Goal: Information Seeking & Learning: Compare options

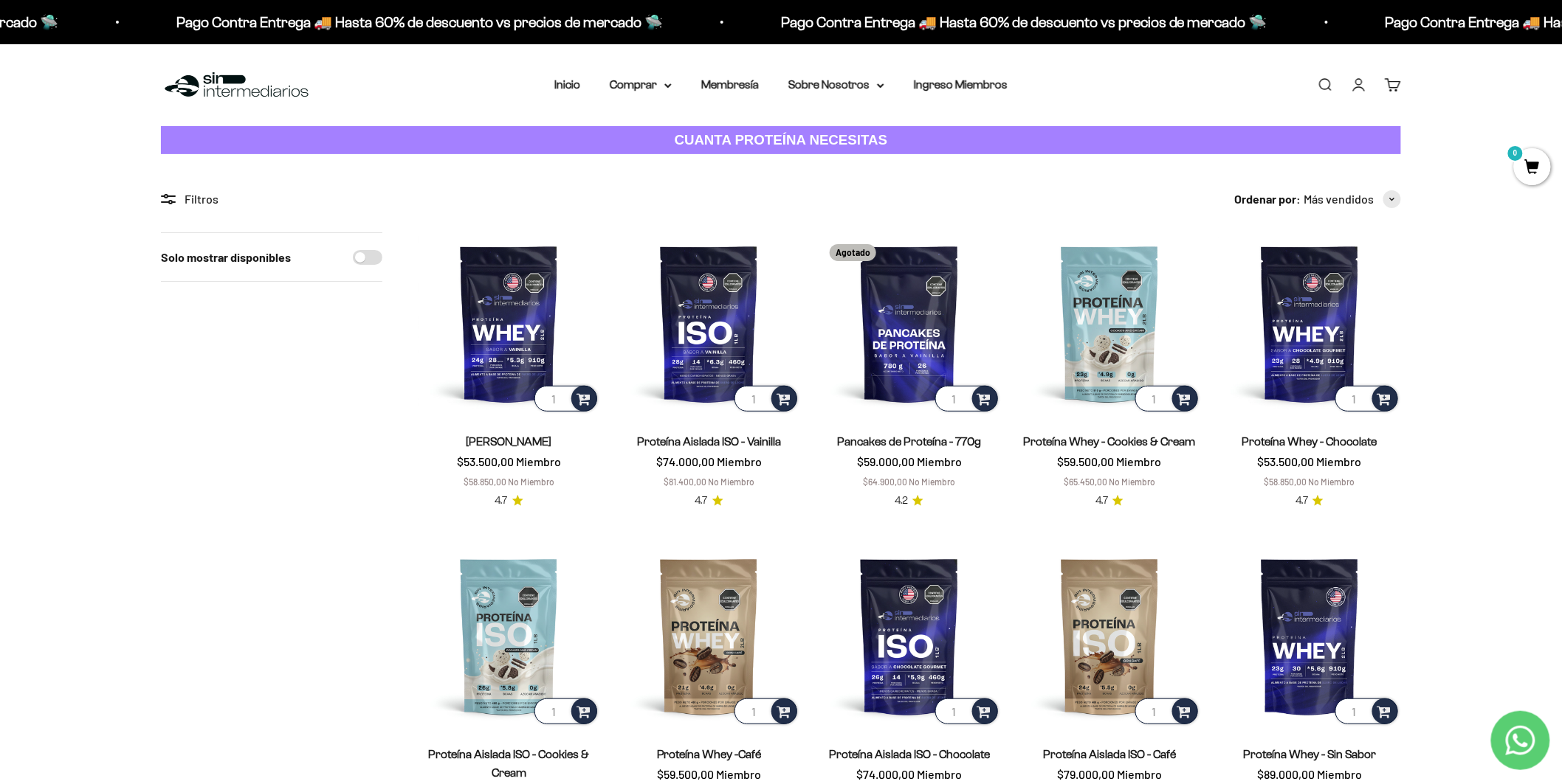
click at [822, 132] on strong "CUANTA PROTEÍNA NECESITAS" at bounding box center [781, 140] width 214 height 15
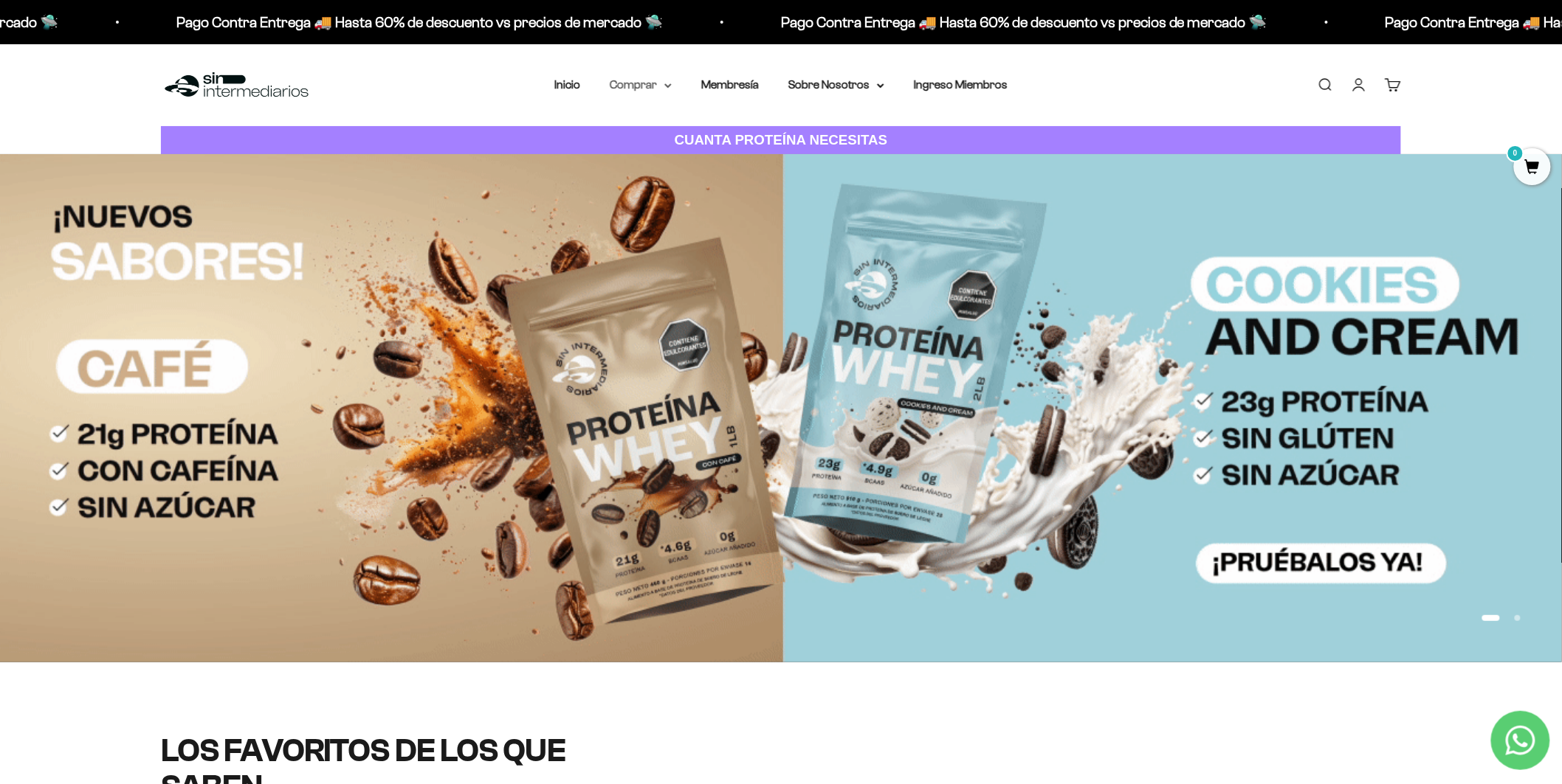
click at [672, 83] on icon at bounding box center [668, 86] width 8 height 5
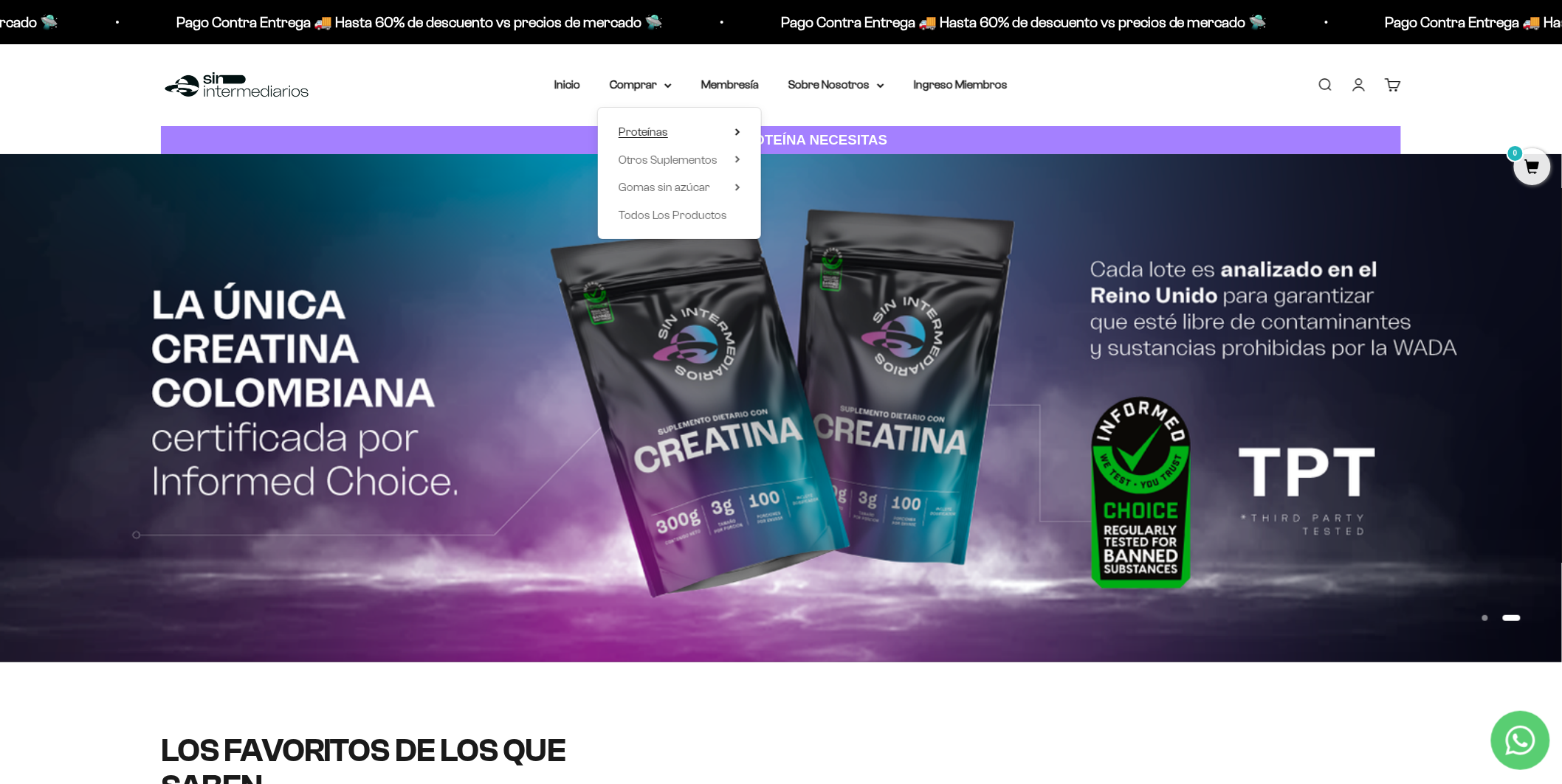
click at [741, 128] on icon at bounding box center [738, 132] width 5 height 8
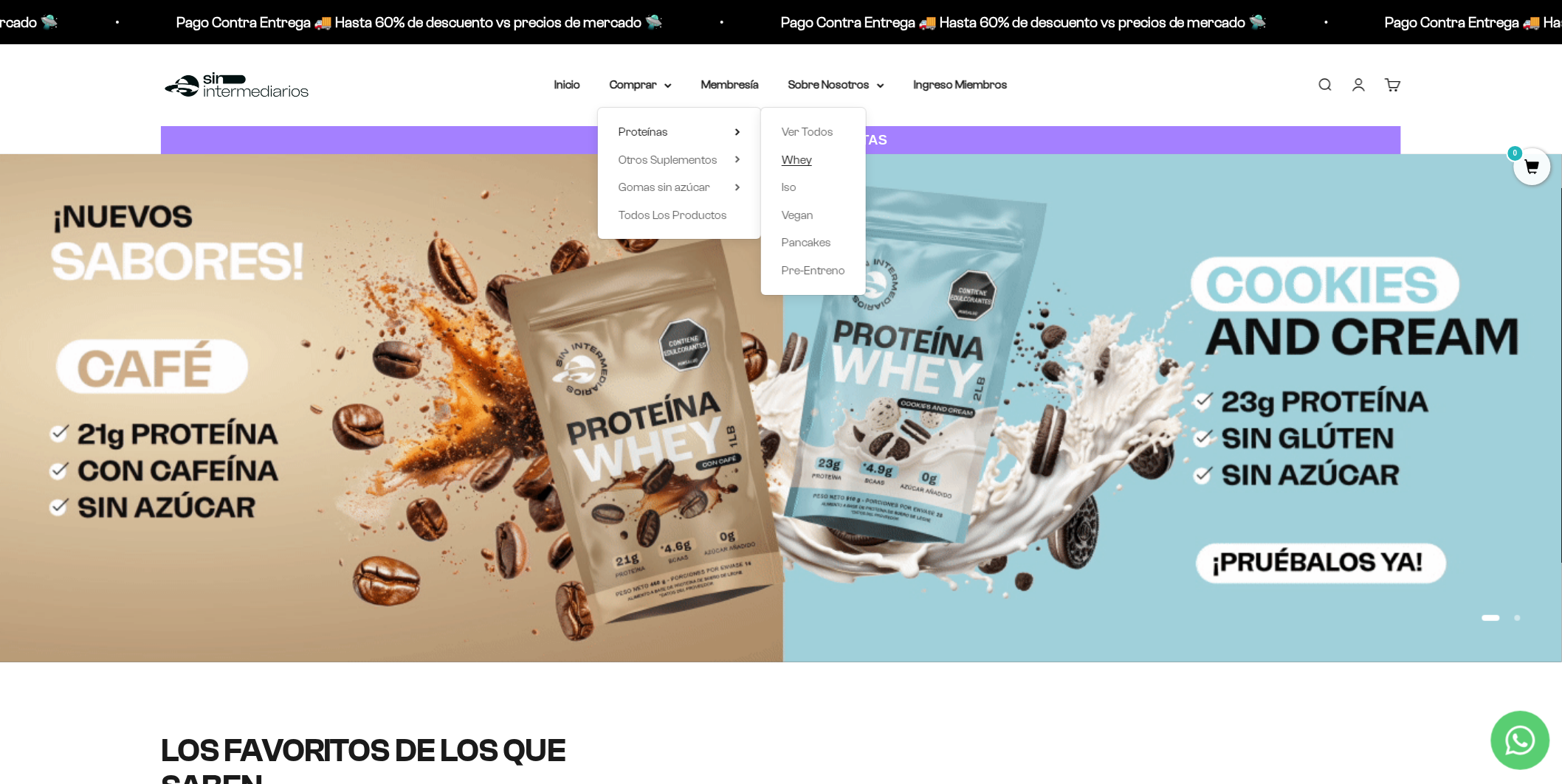
click at [794, 154] on span "Whey" at bounding box center [797, 160] width 31 height 12
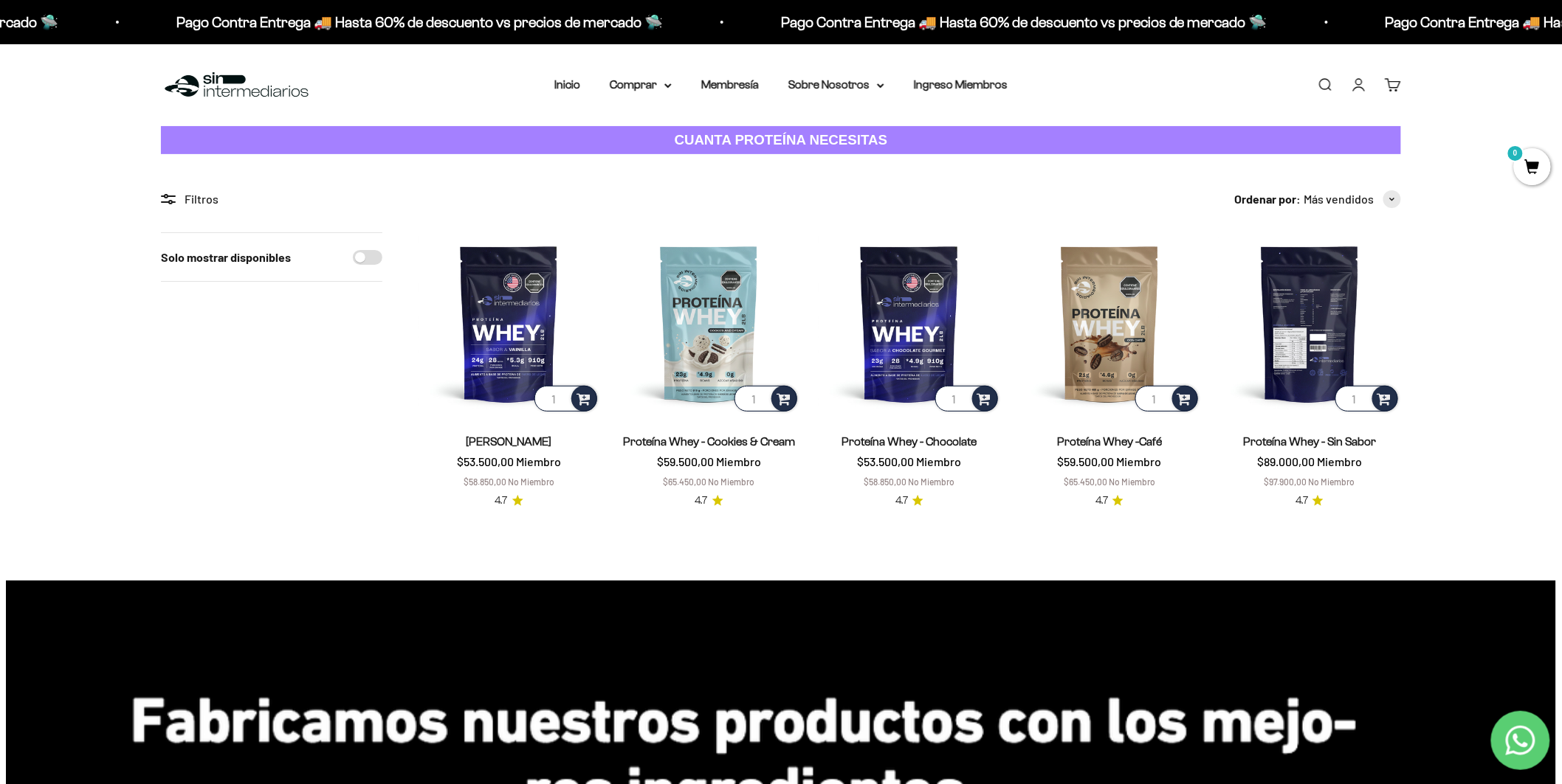
click at [1313, 322] on img at bounding box center [1310, 324] width 182 height 182
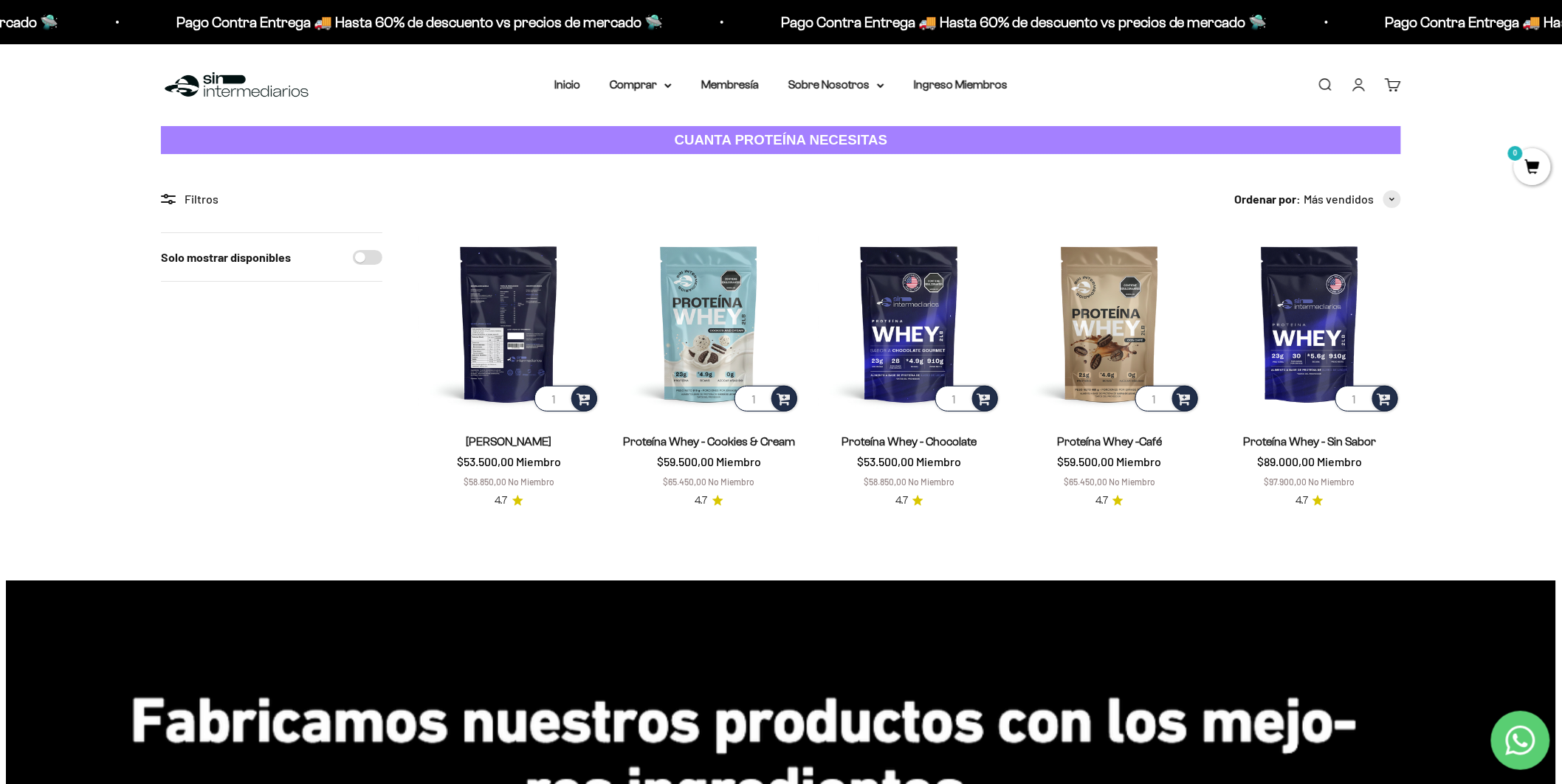
click at [471, 315] on img at bounding box center [509, 324] width 182 height 182
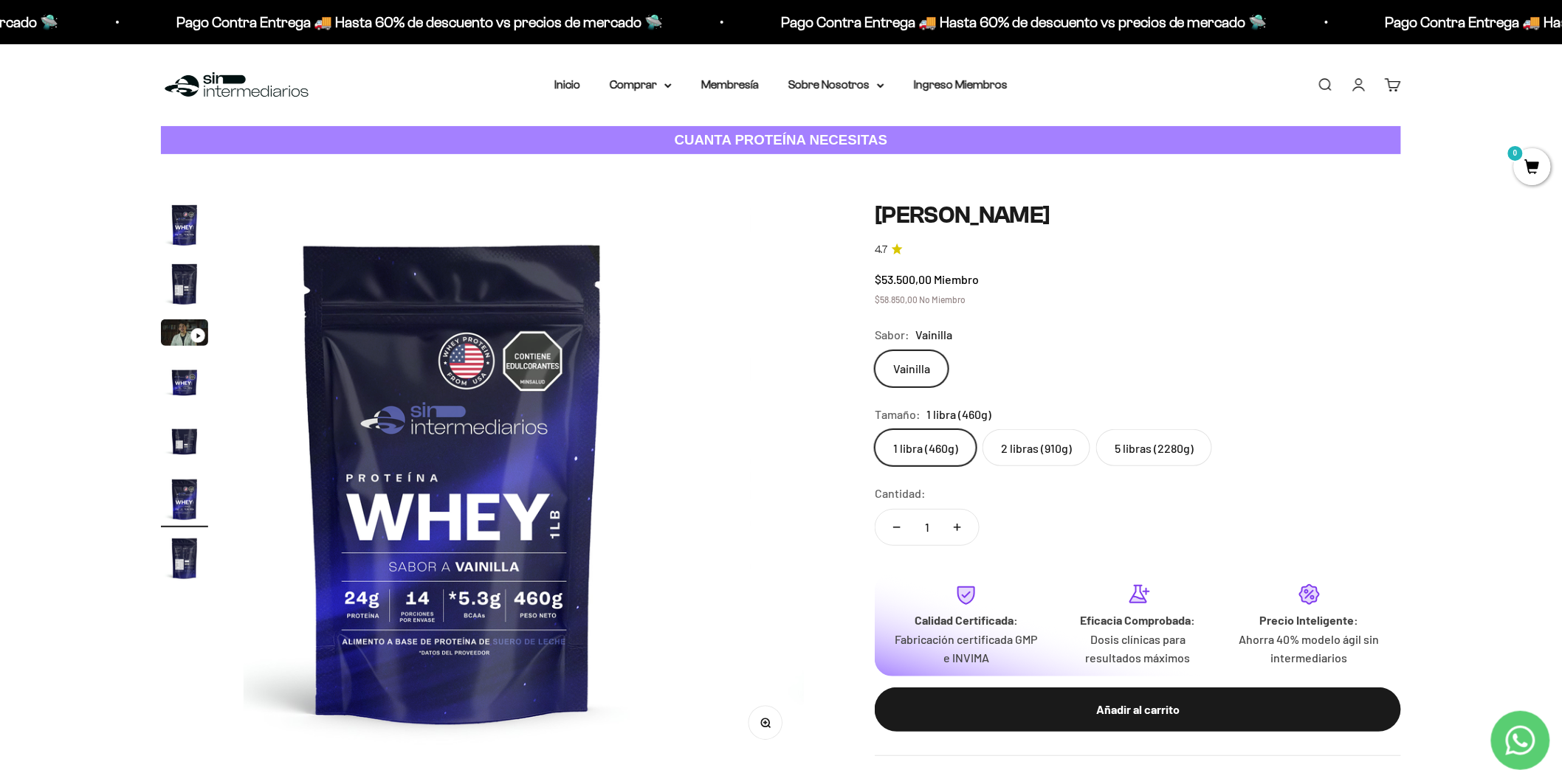
click at [1097, 429] on label "5 libras (2280g)" at bounding box center [1154, 447] width 116 height 37
click at [875, 428] on input "5 libras (2280g)" at bounding box center [874, 428] width 1 height 1
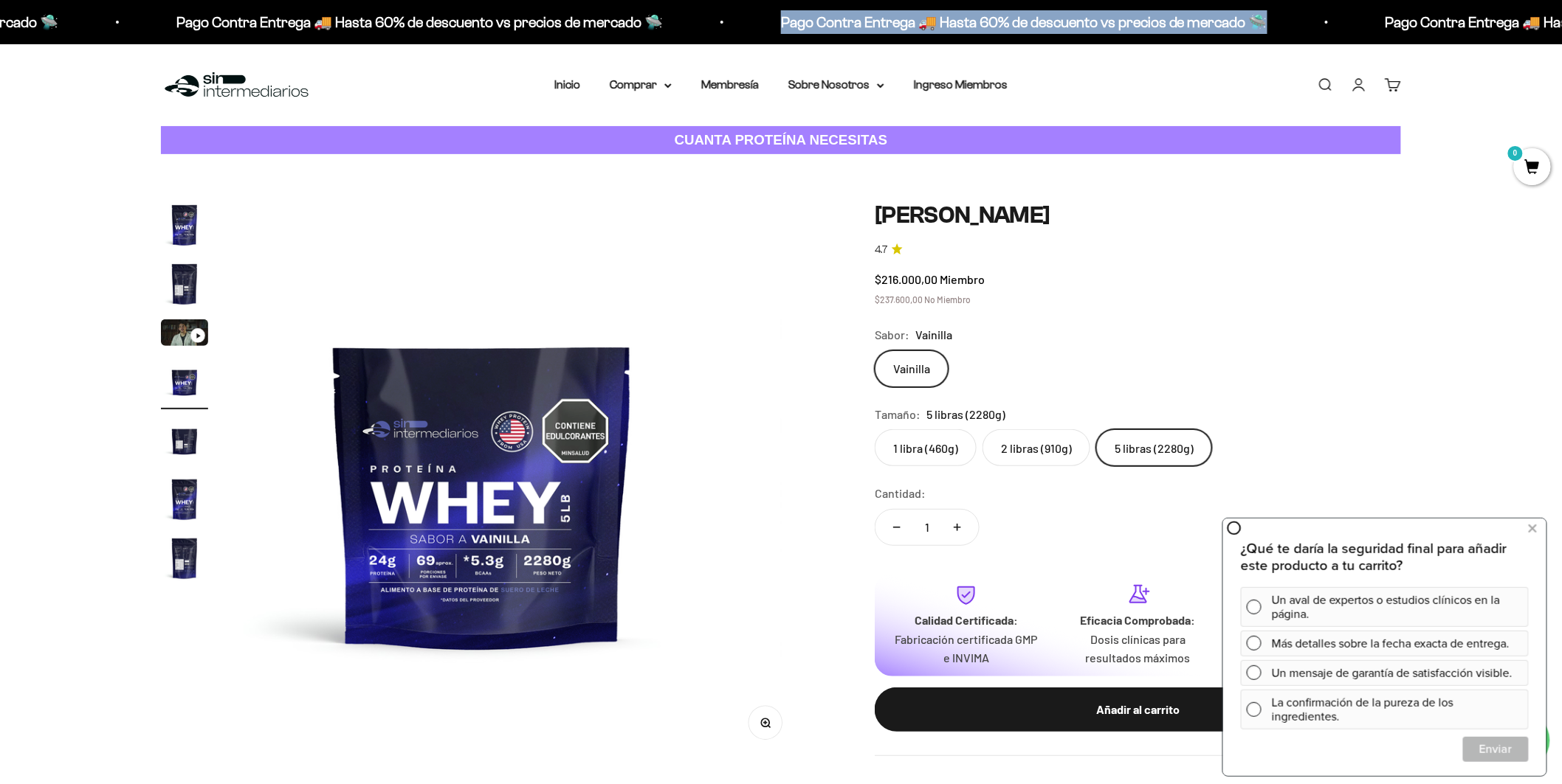
click at [962, 22] on p "Pago Contra Entrega 🚚 Hasta 60% de descuento vs precios de mercado 🛸" at bounding box center [1018, 22] width 487 height 24
click at [962, 22] on p "Pago Contra Entrega 🚚 Hasta 60% de descuento vs precios de mercado 🛸" at bounding box center [1021, 22] width 487 height 24
click at [962, 22] on p "Pago Contra Entrega 🚚 Hasta 60% de descuento vs precios de mercado 🛸" at bounding box center [1019, 22] width 487 height 24
click at [962, 22] on p "Pago Contra Entrega 🚚 Hasta 60% de descuento vs precios de mercado 🛸" at bounding box center [1012, 22] width 487 height 24
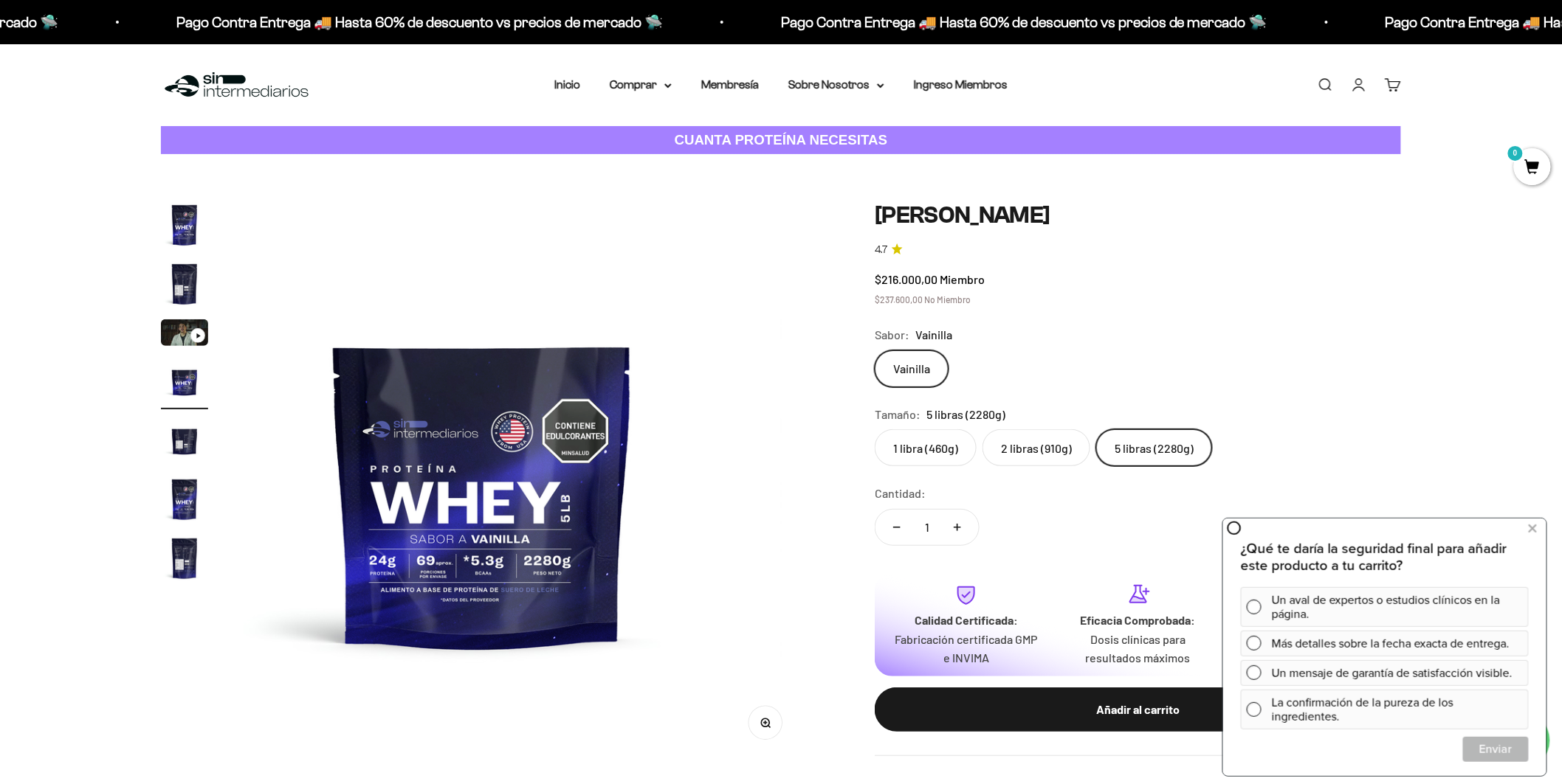
click at [179, 261] on img "Ir al artículo 2" at bounding box center [184, 285] width 47 height 47
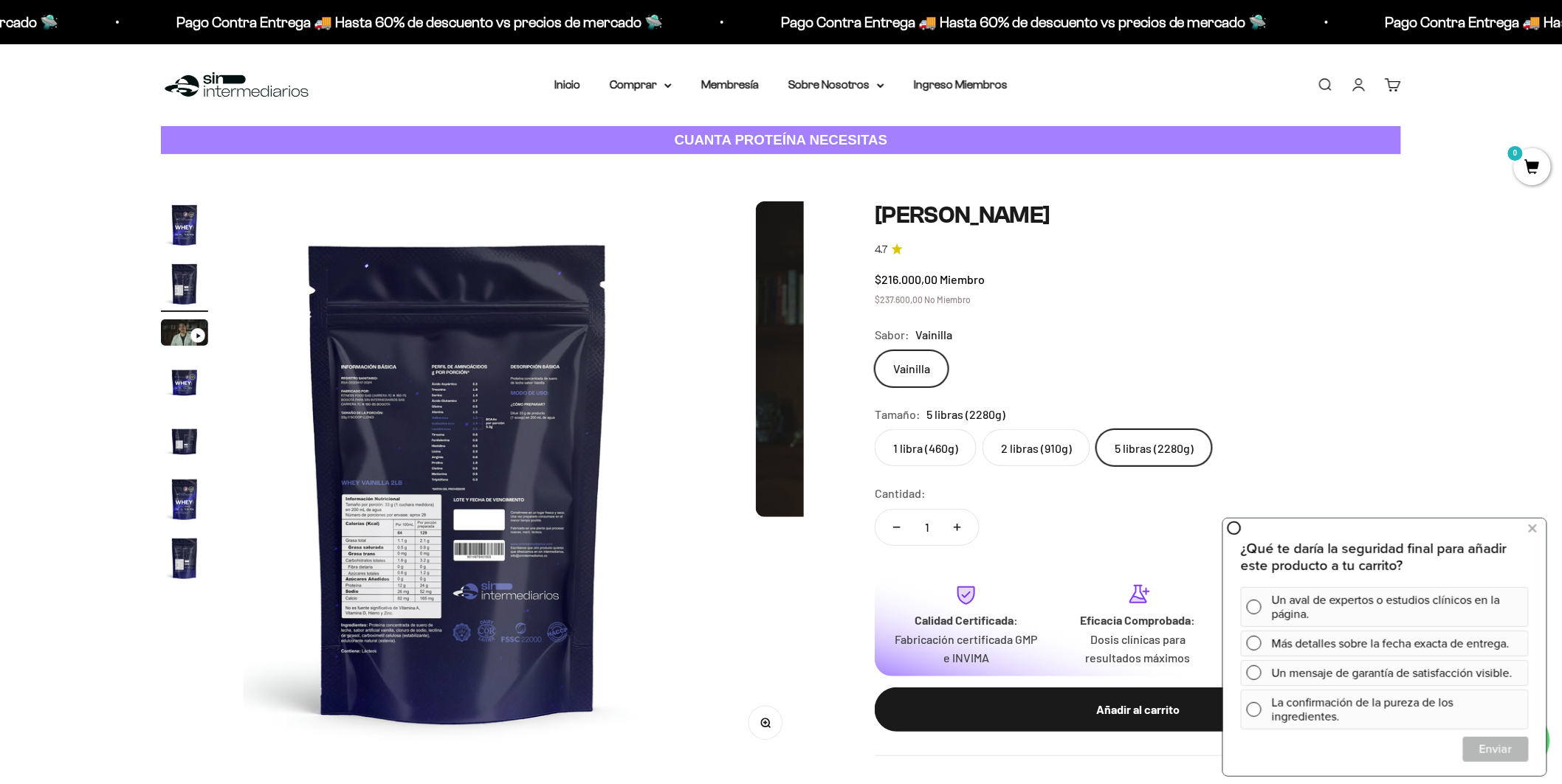
scroll to position [0, 592]
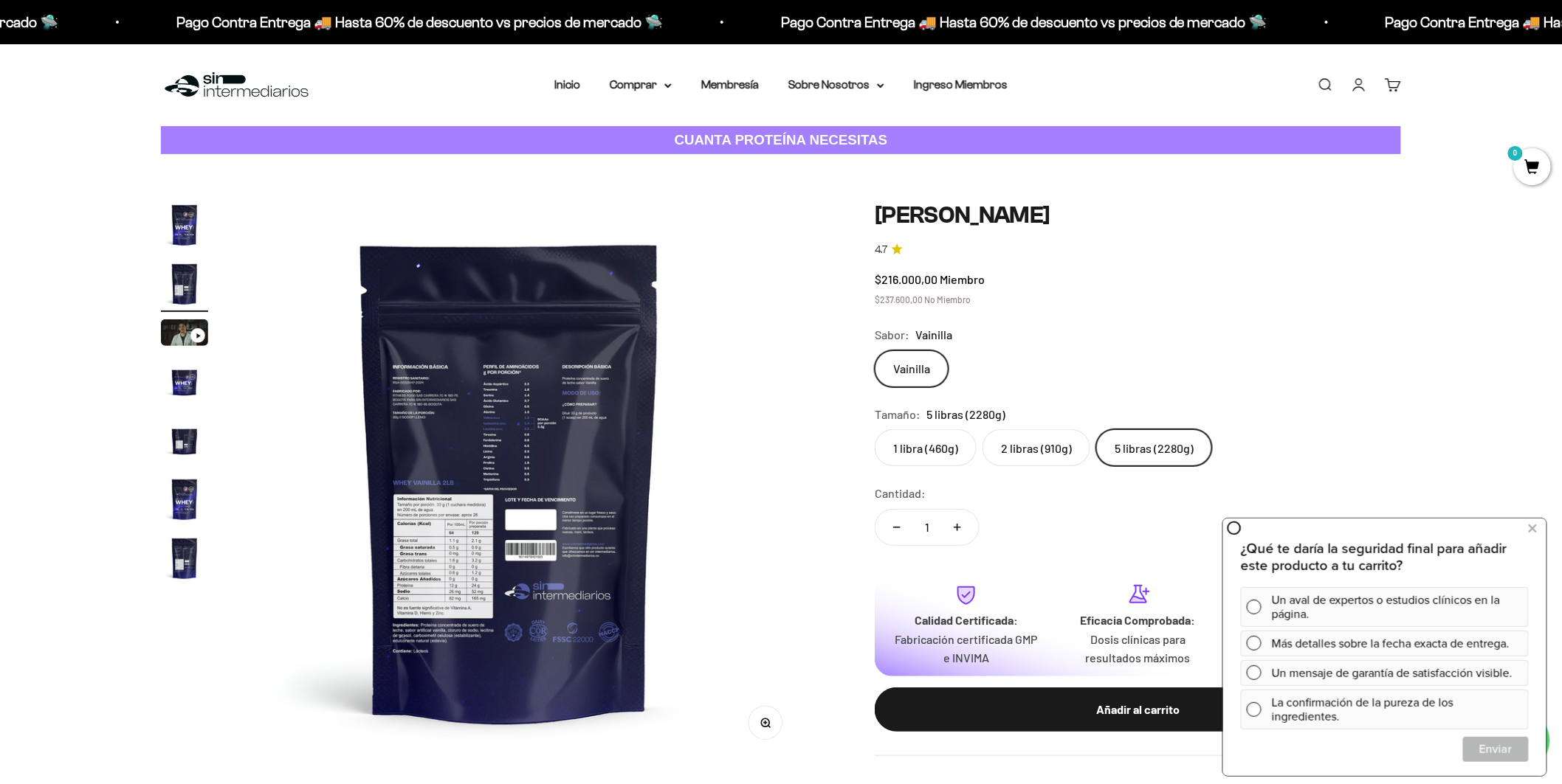
click at [551, 579] on img at bounding box center [510, 481] width 560 height 560
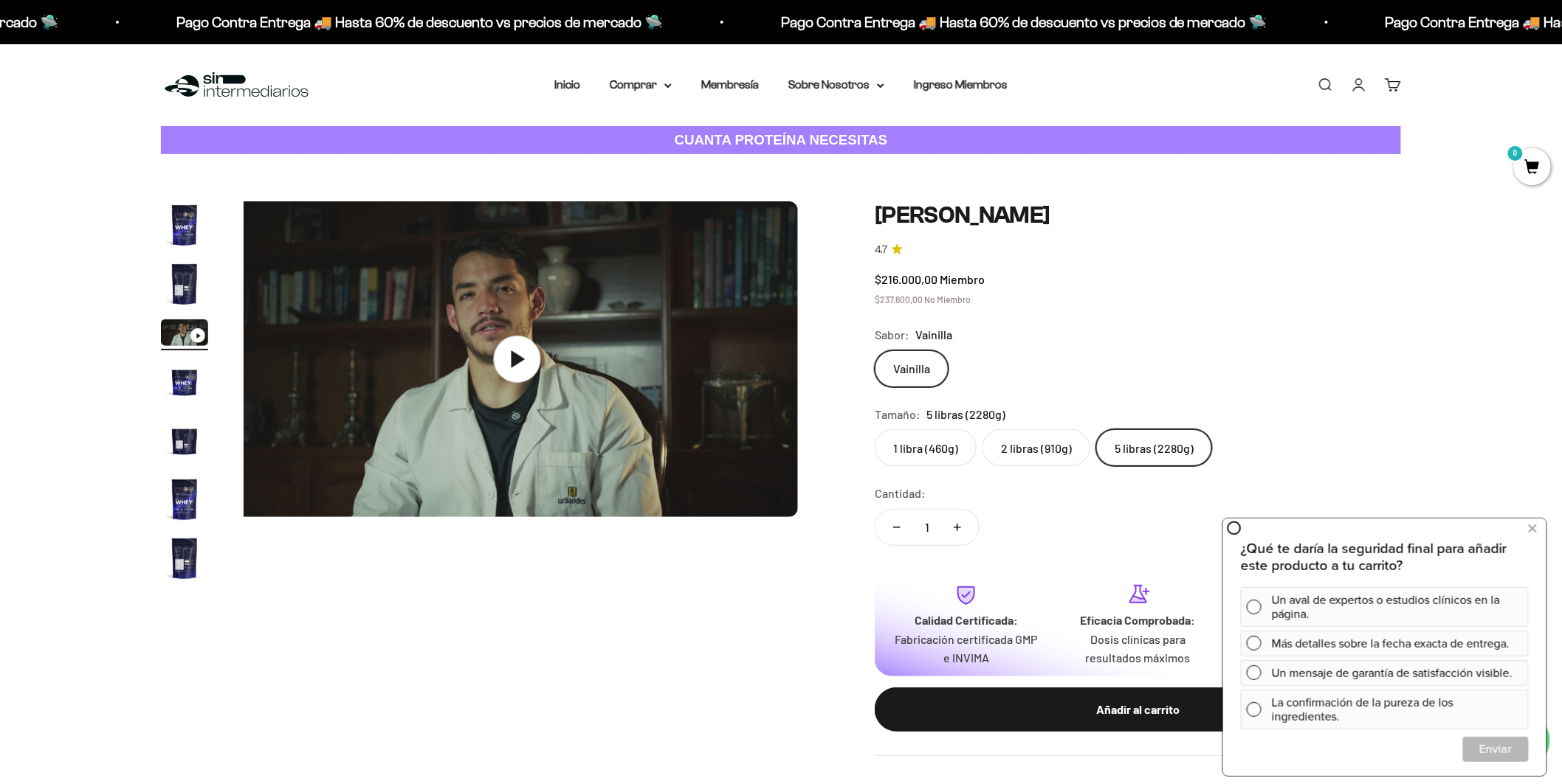
scroll to position [0, 1184]
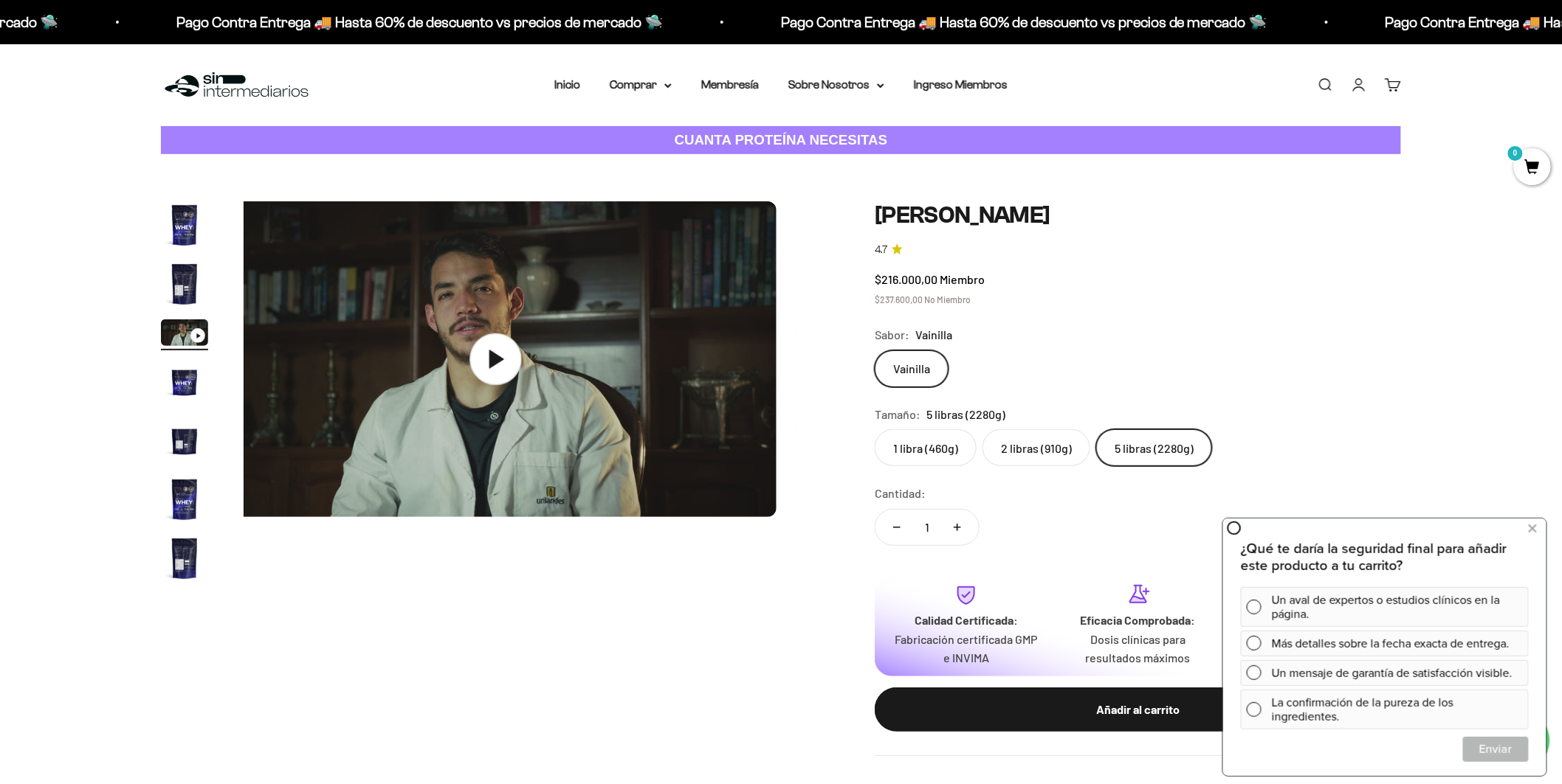
click at [504, 350] on icon at bounding box center [497, 359] width 15 height 18
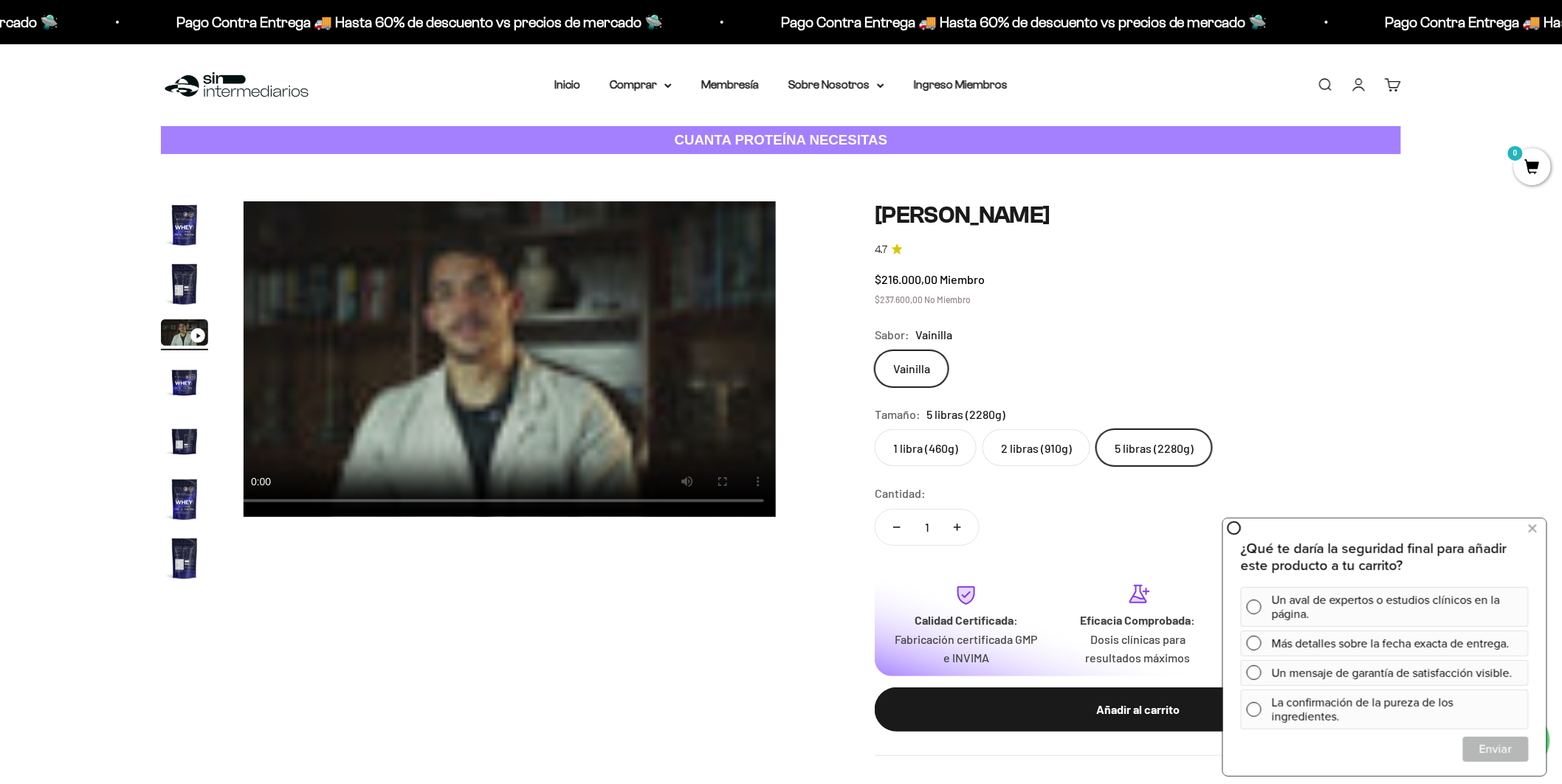
click at [174, 261] on img "Ir al artículo 2" at bounding box center [184, 285] width 47 height 47
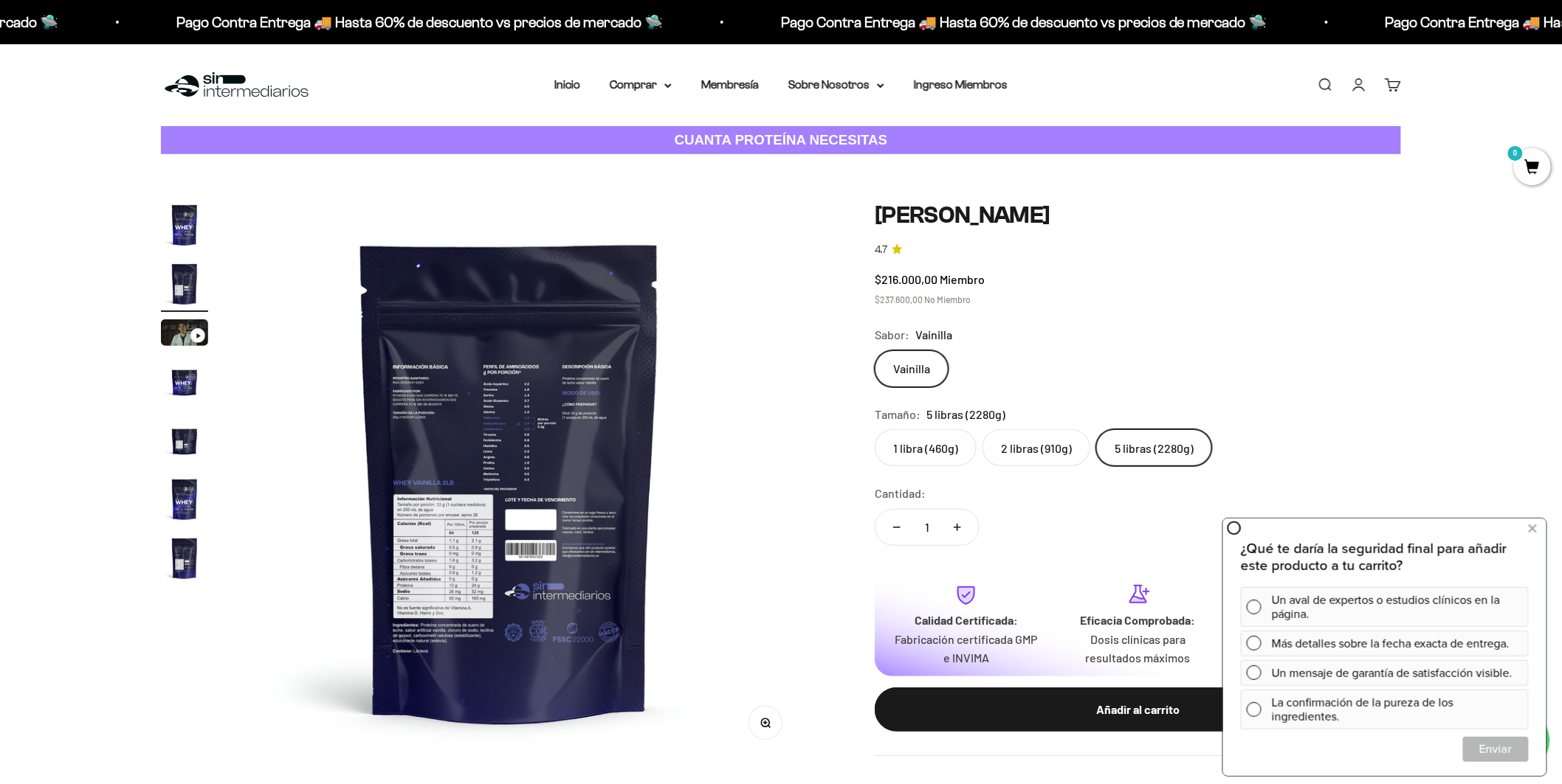
click at [461, 559] on img at bounding box center [510, 481] width 560 height 560
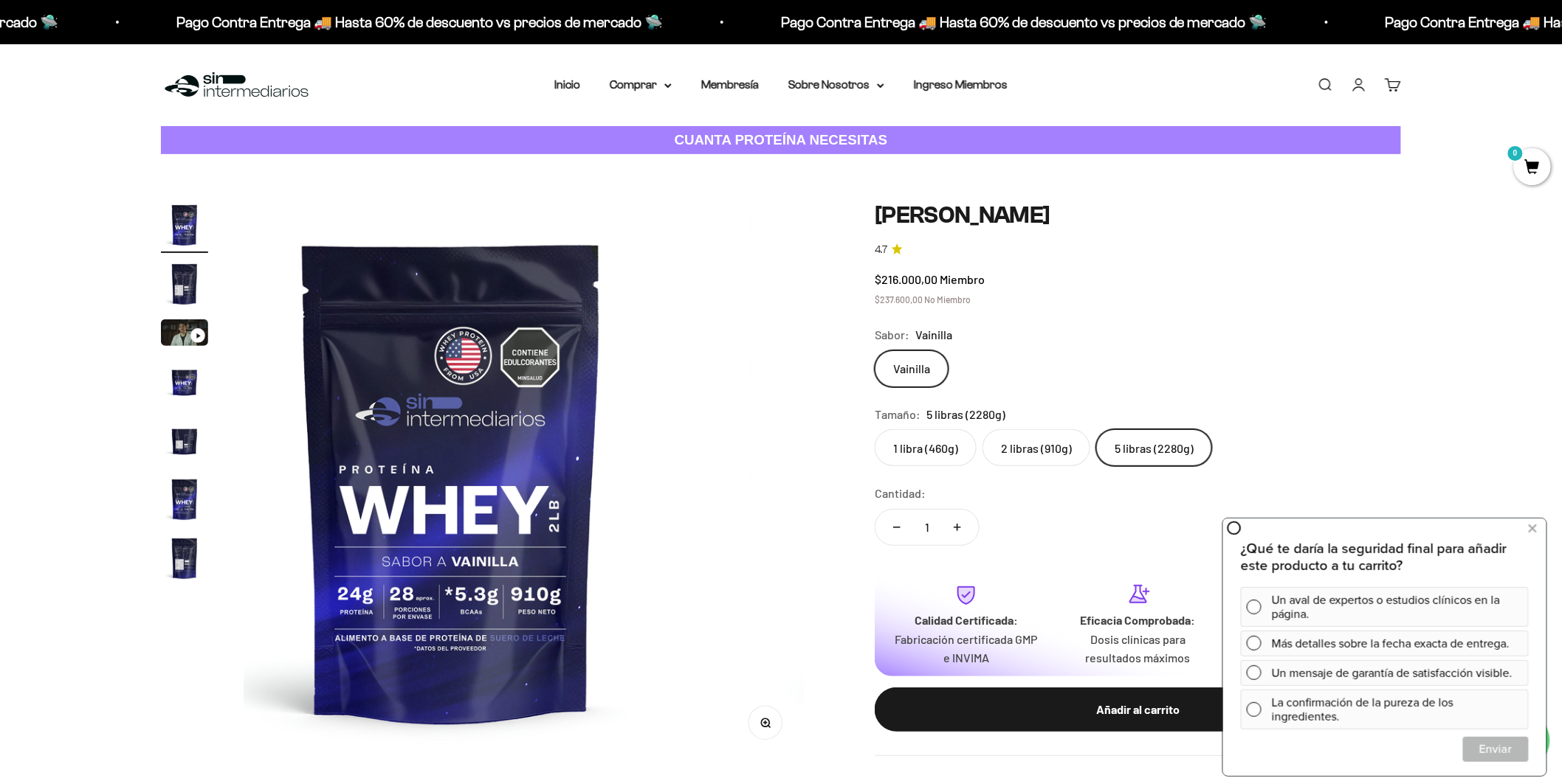
scroll to position [0, 0]
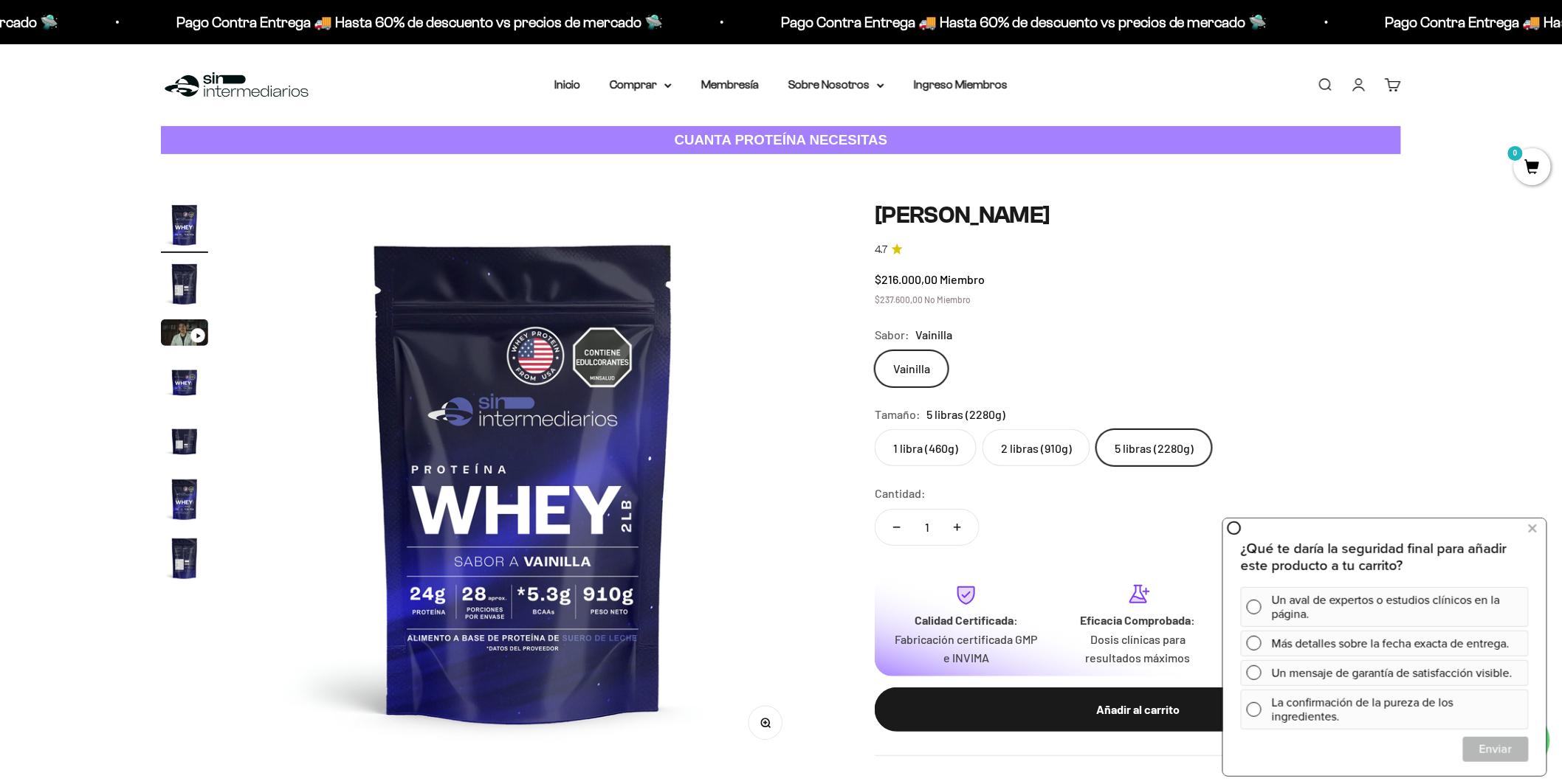
click at [765, 473] on img at bounding box center [523, 481] width 560 height 560
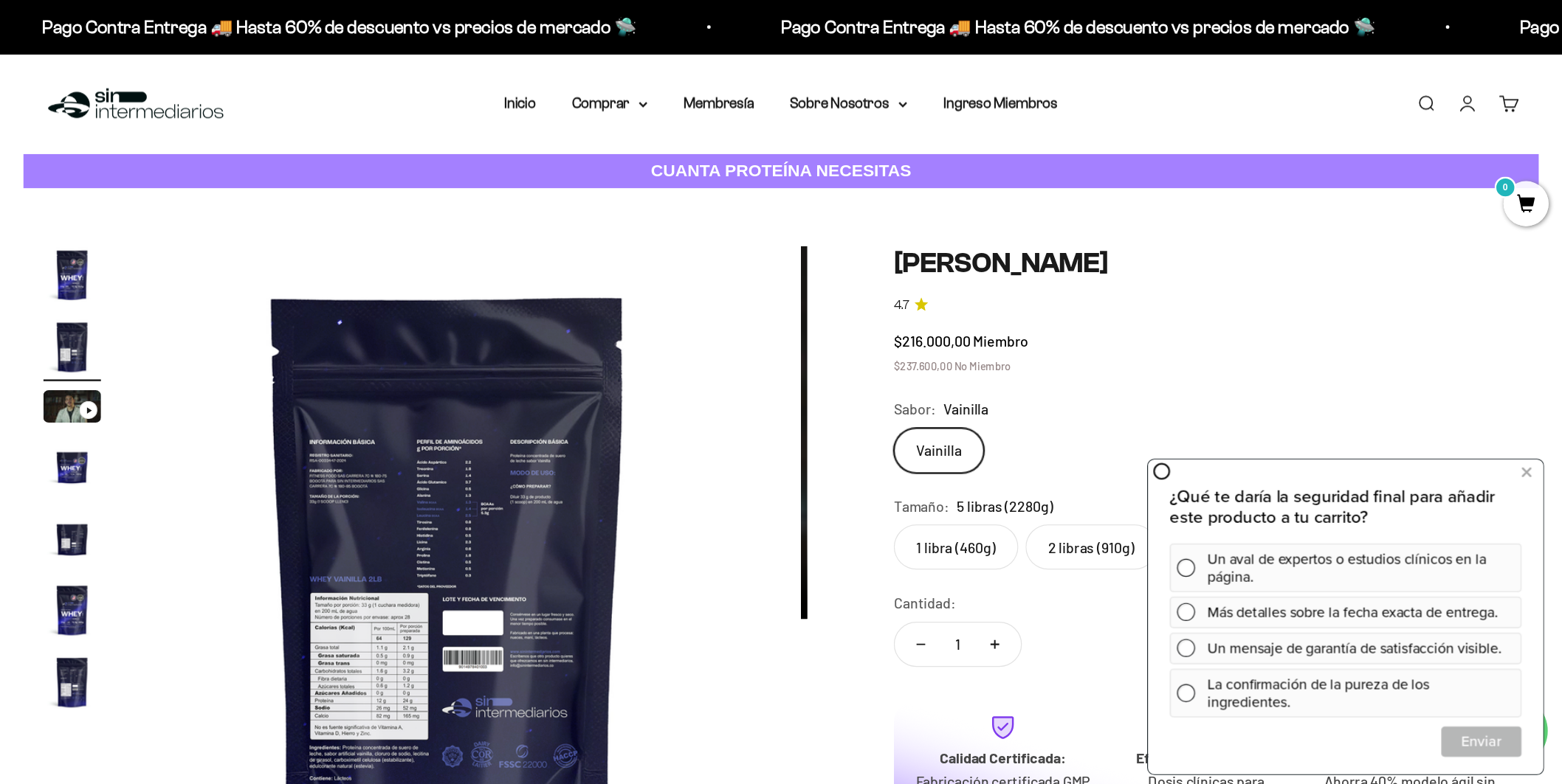
scroll to position [0, 592]
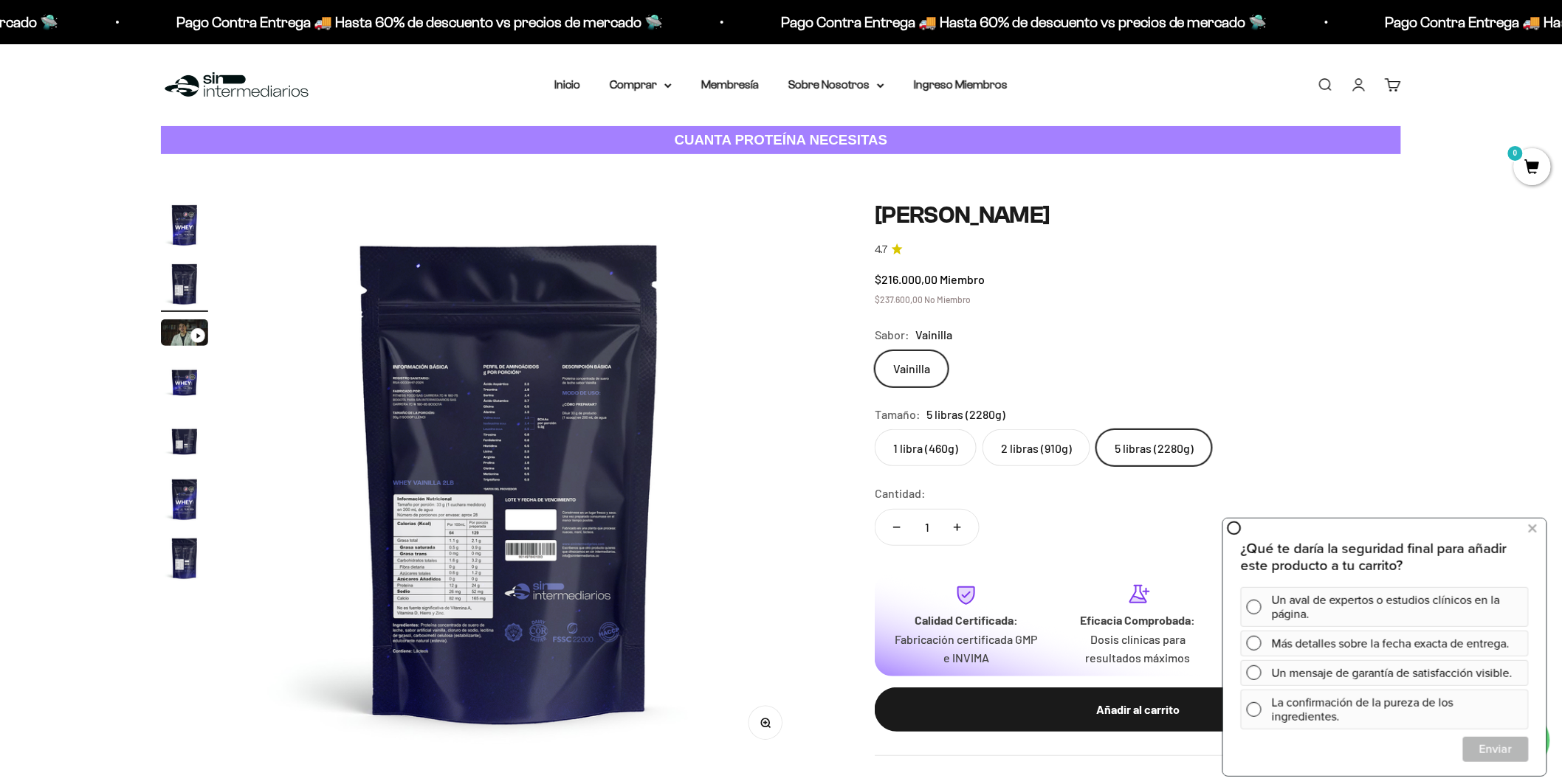
click at [243, 70] on img at bounding box center [236, 85] width 152 height 31
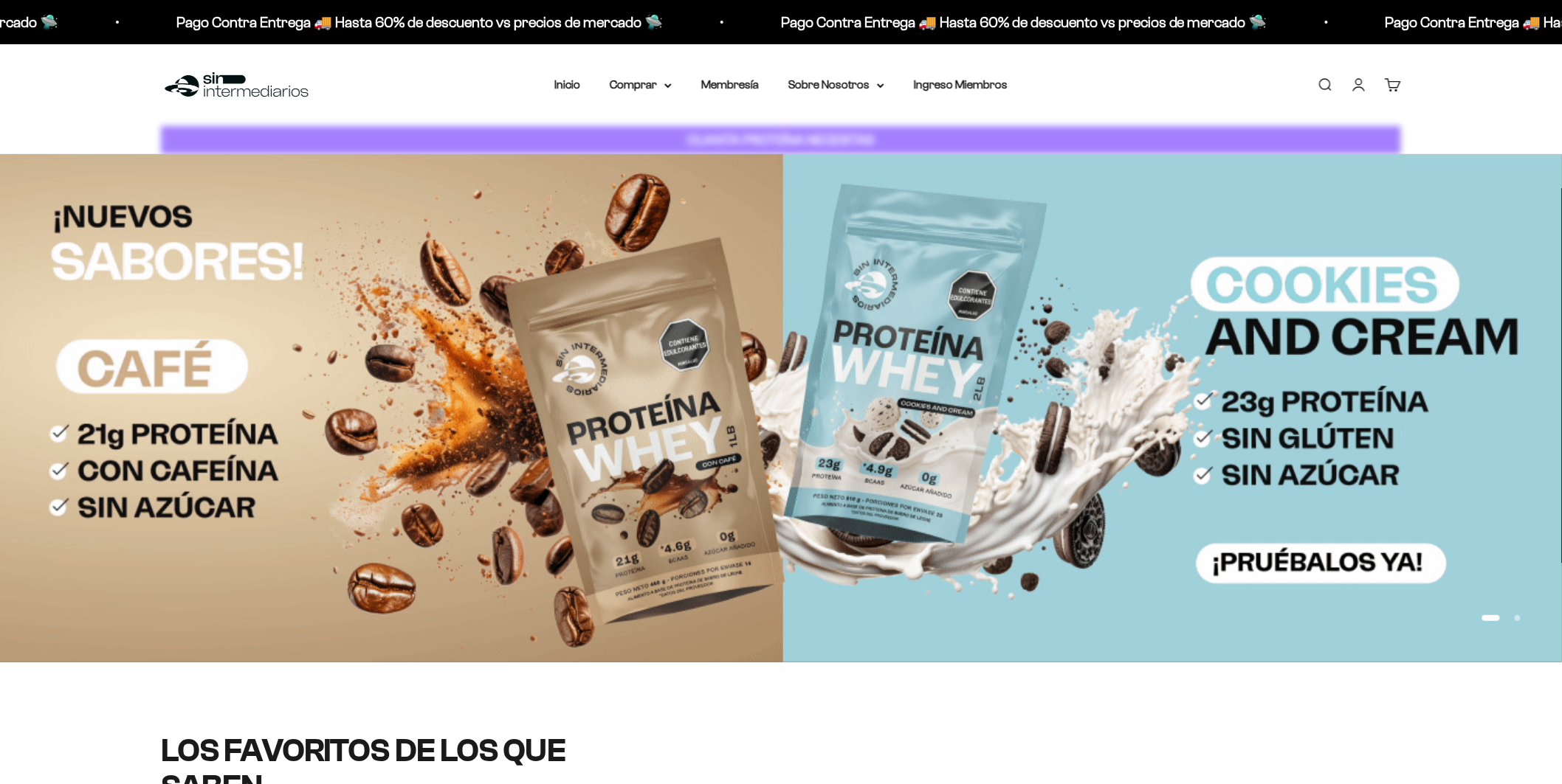
click at [672, 75] on summary "Comprar" at bounding box center [641, 84] width 62 height 19
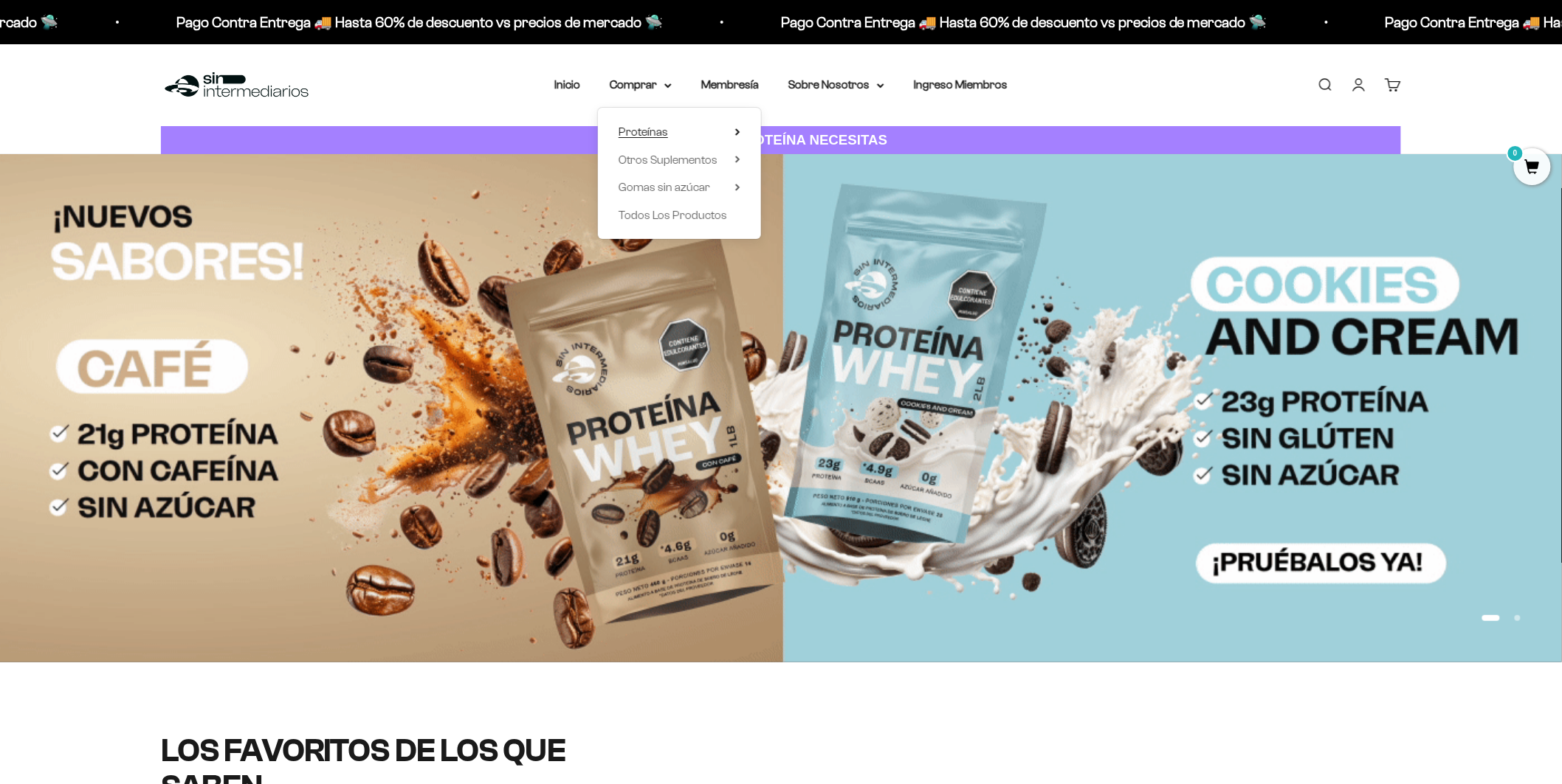
click at [741, 128] on icon at bounding box center [738, 132] width 5 height 8
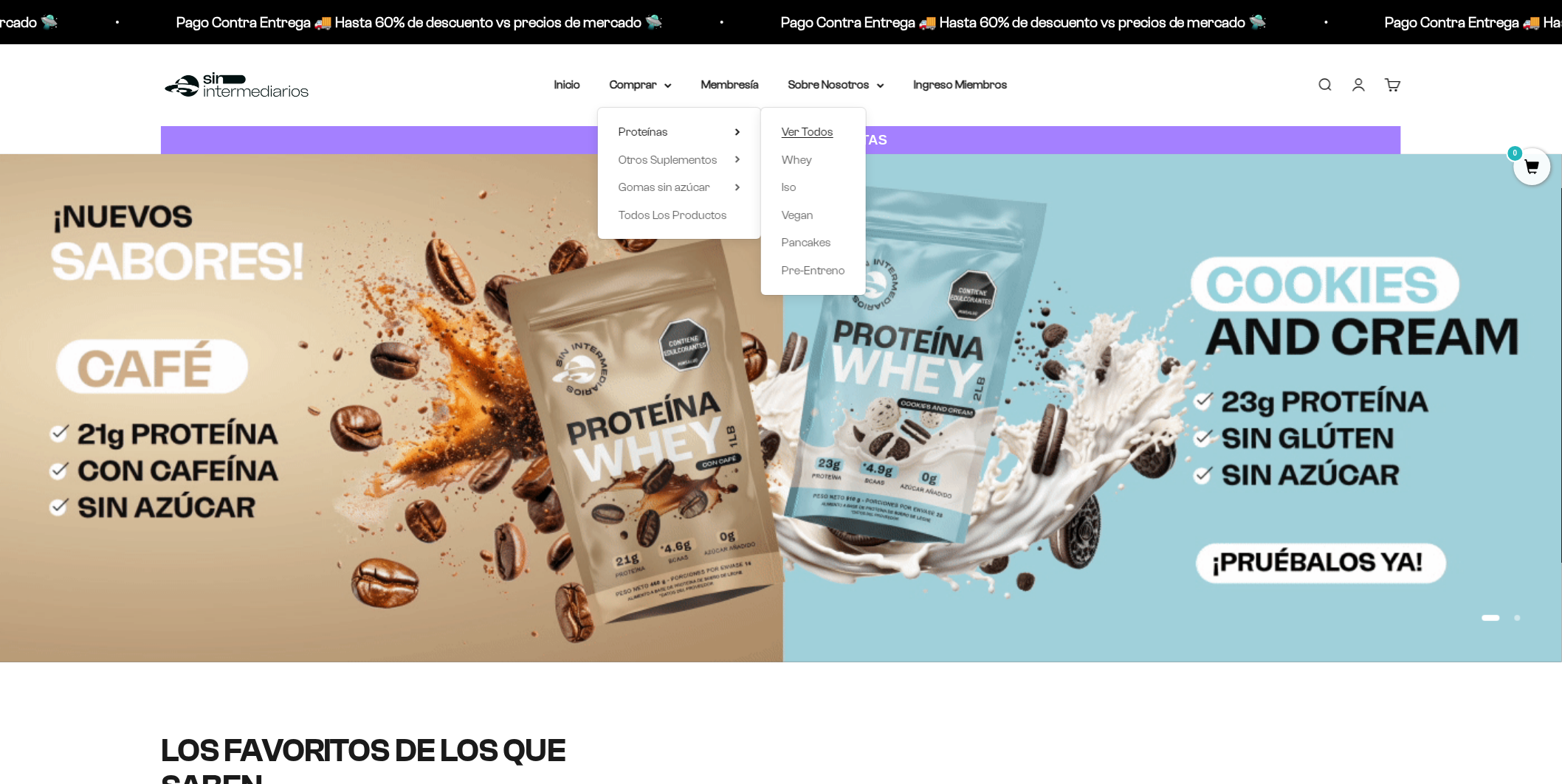
click at [816, 125] on span "Ver Todos" at bounding box center [808, 132] width 52 height 12
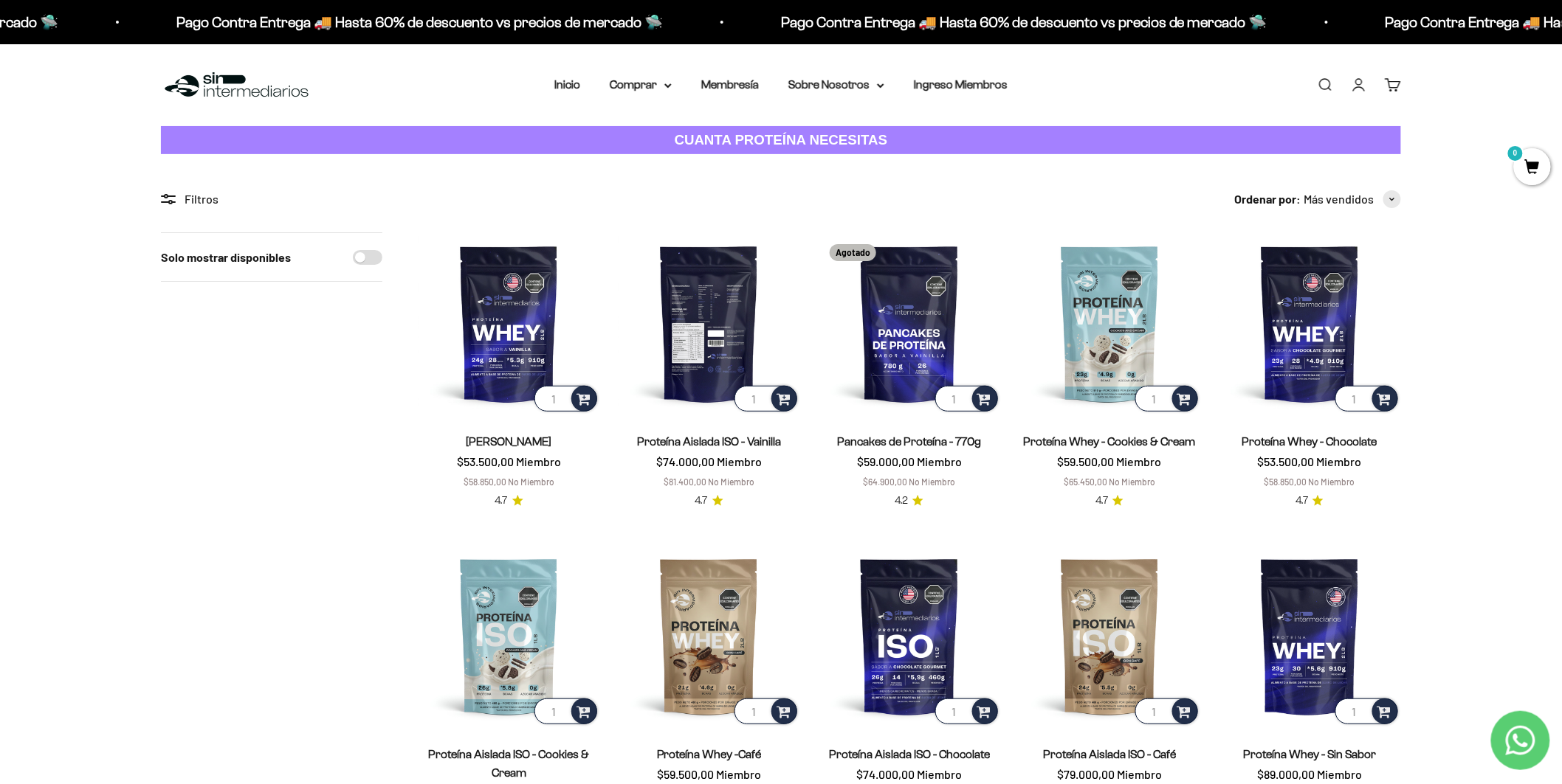
click at [700, 283] on img at bounding box center [709, 324] width 182 height 182
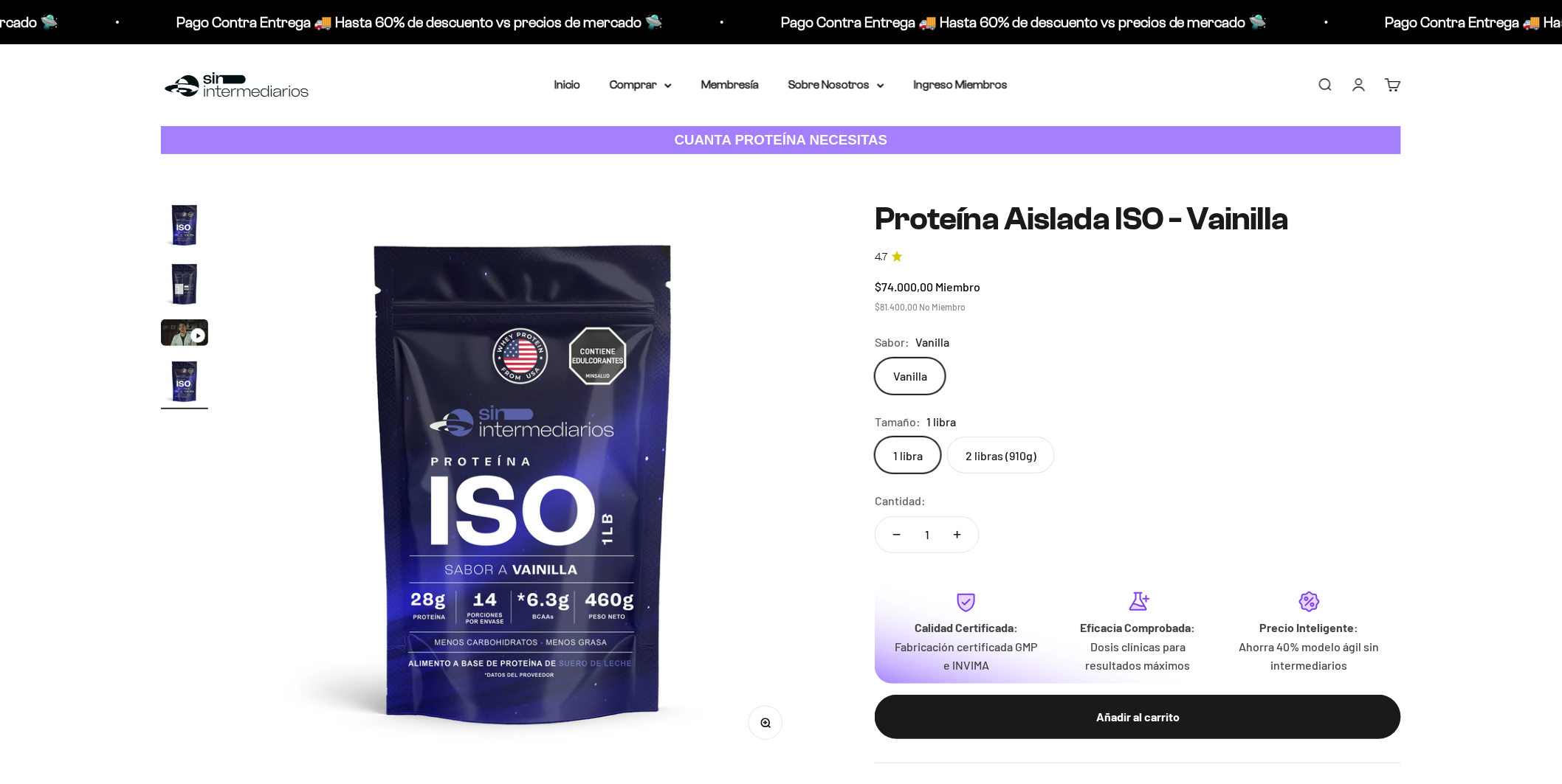
scroll to position [0, 1776]
click at [162, 320] on img "Ir al artículo 3" at bounding box center [184, 333] width 47 height 27
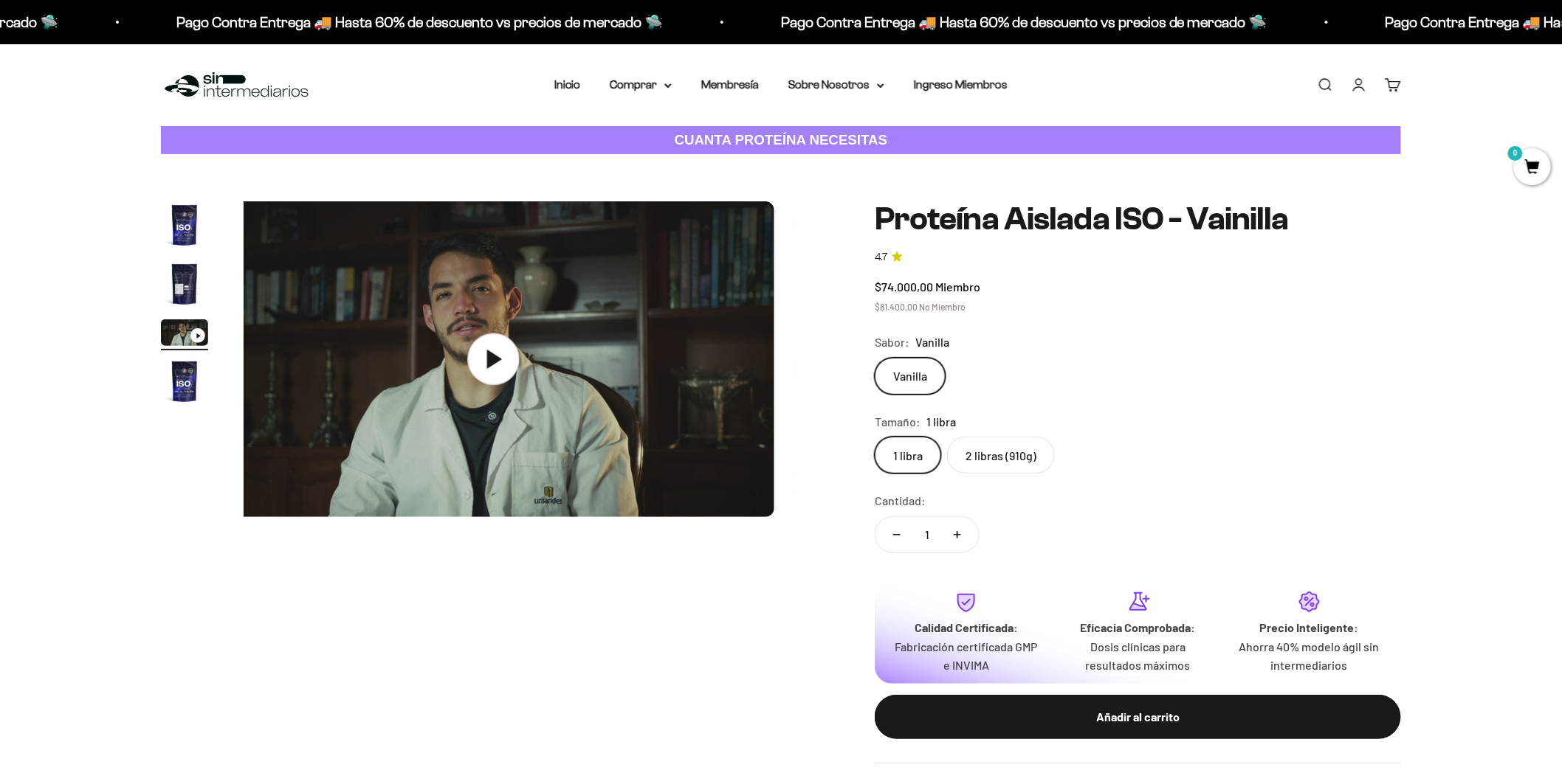
scroll to position [0, 1184]
click at [522, 355] on icon at bounding box center [497, 359] width 52 height 52
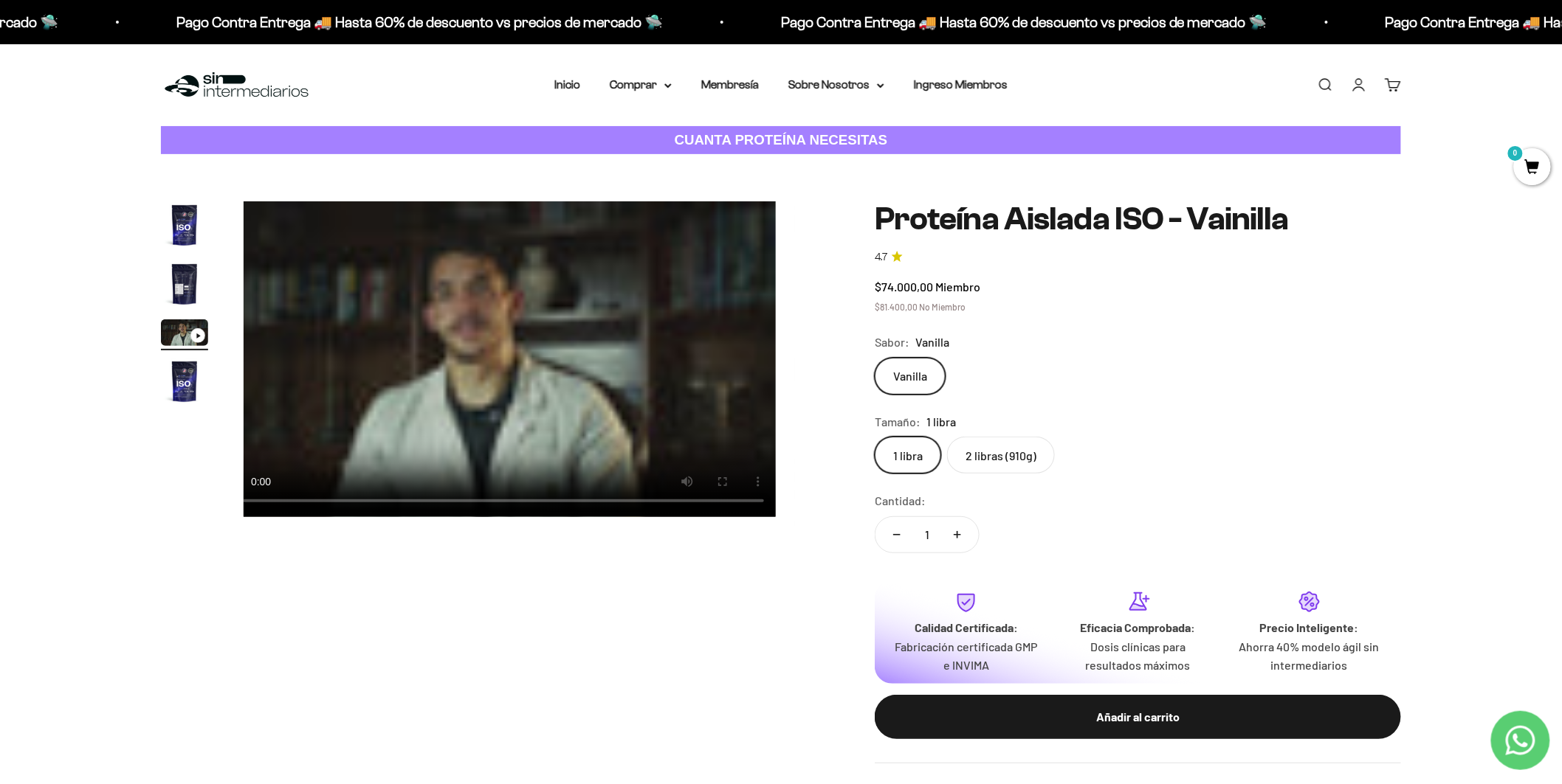
scroll to position [0, 0]
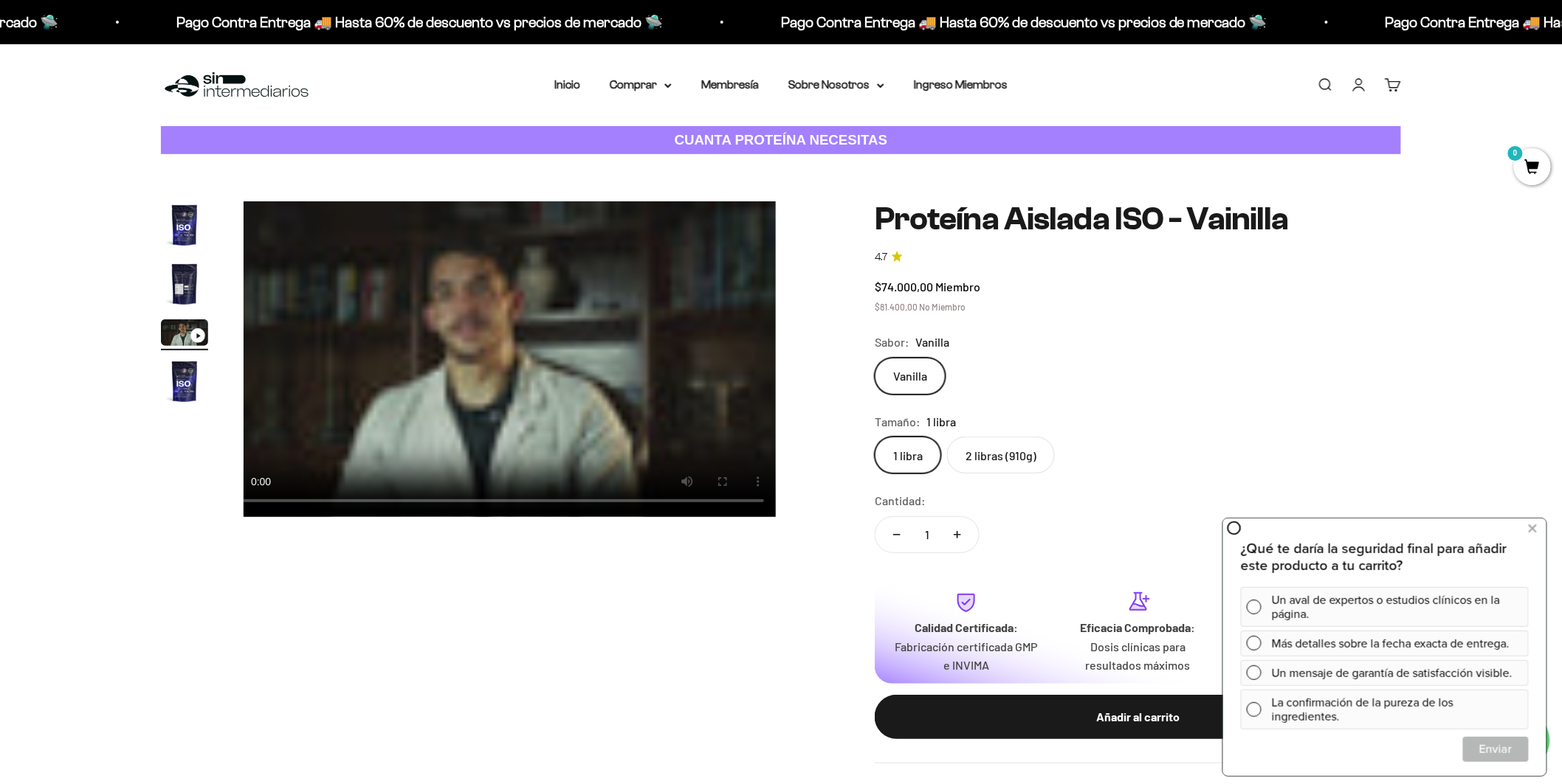
click at [220, 70] on img at bounding box center [236, 85] width 152 height 31
